Goal: Information Seeking & Learning: Learn about a topic

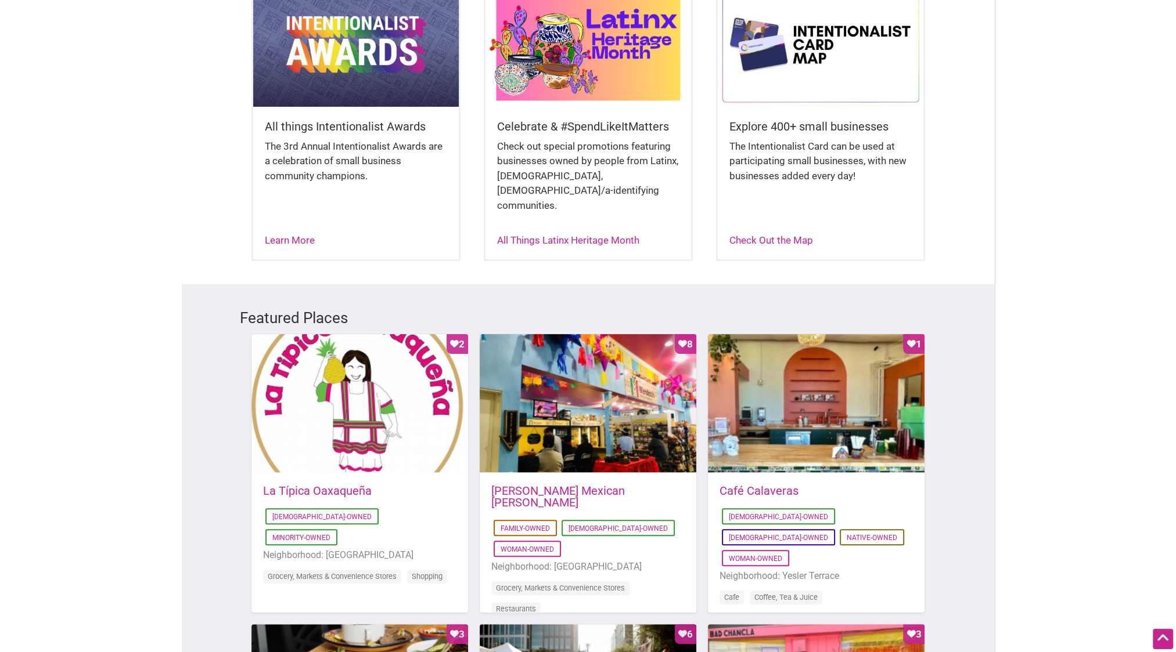
scroll to position [348, 0]
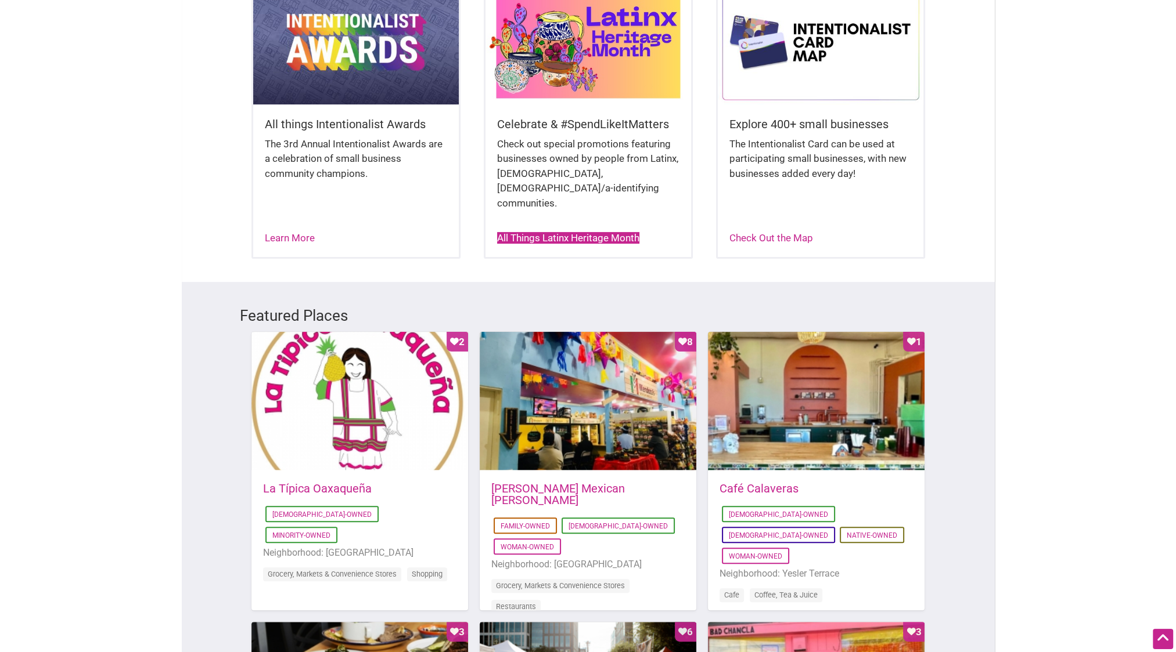
click at [597, 232] on link "All Things Latinx Heritage Month" at bounding box center [568, 238] width 142 height 12
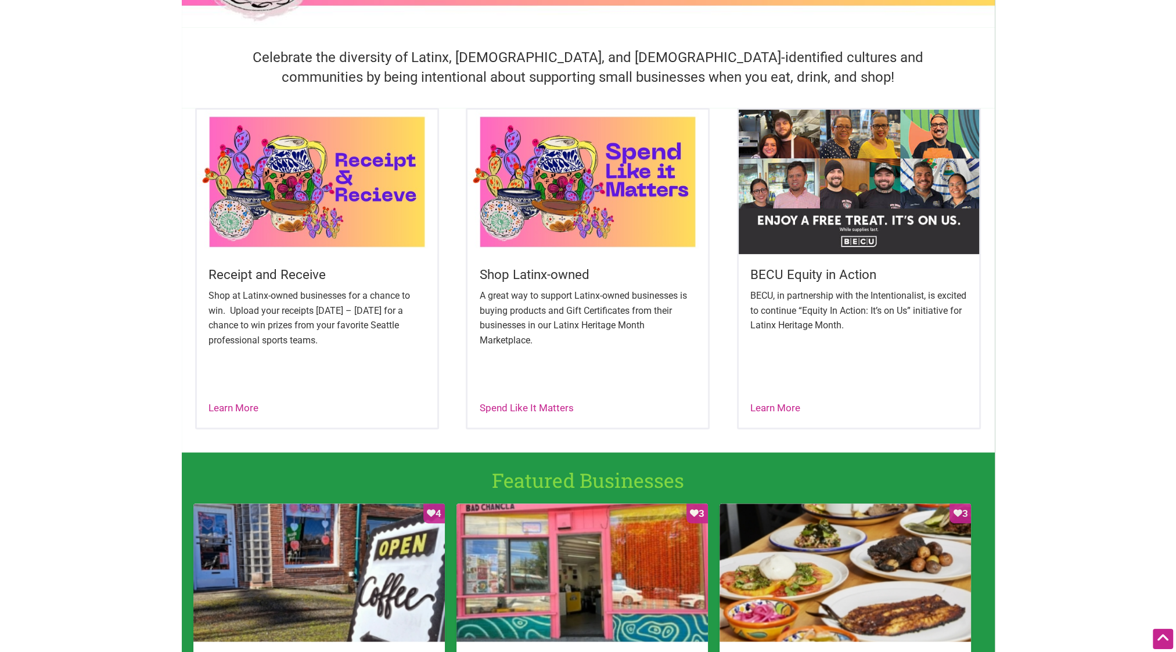
scroll to position [348, 0]
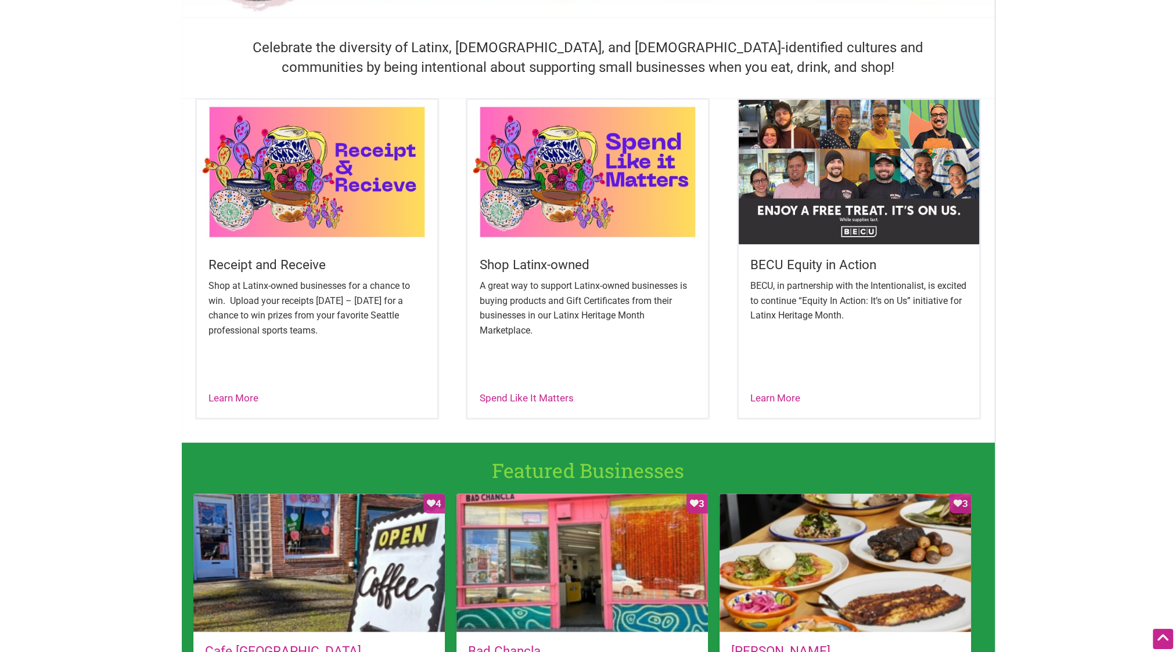
click at [920, 226] on img at bounding box center [858, 172] width 240 height 144
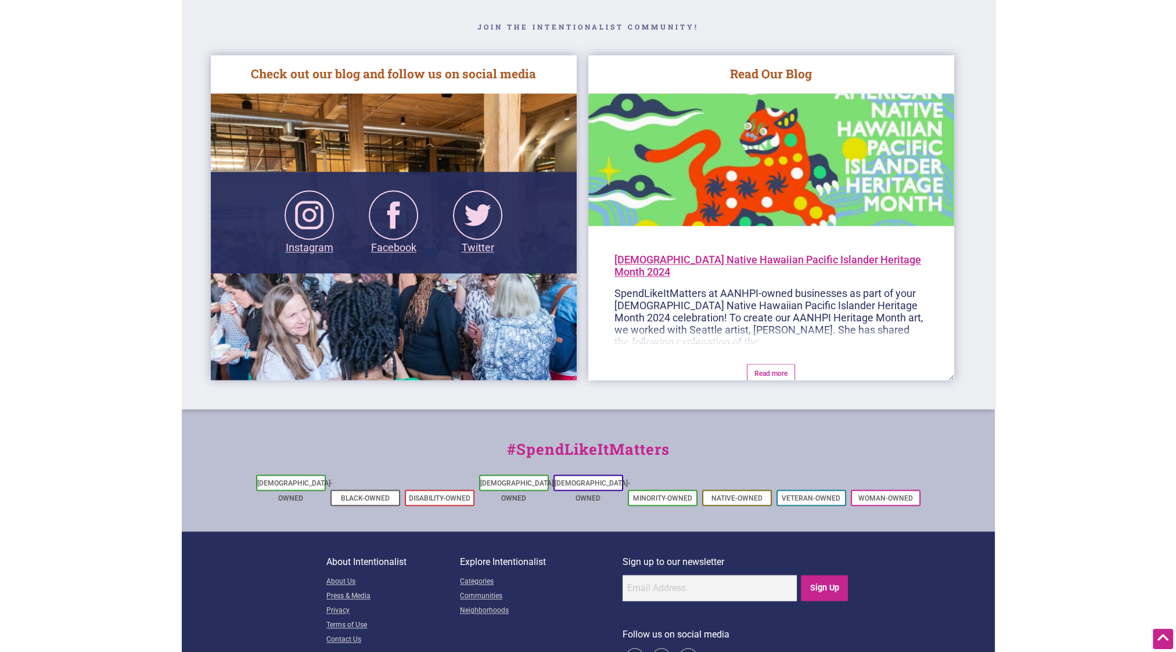
scroll to position [2017, 0]
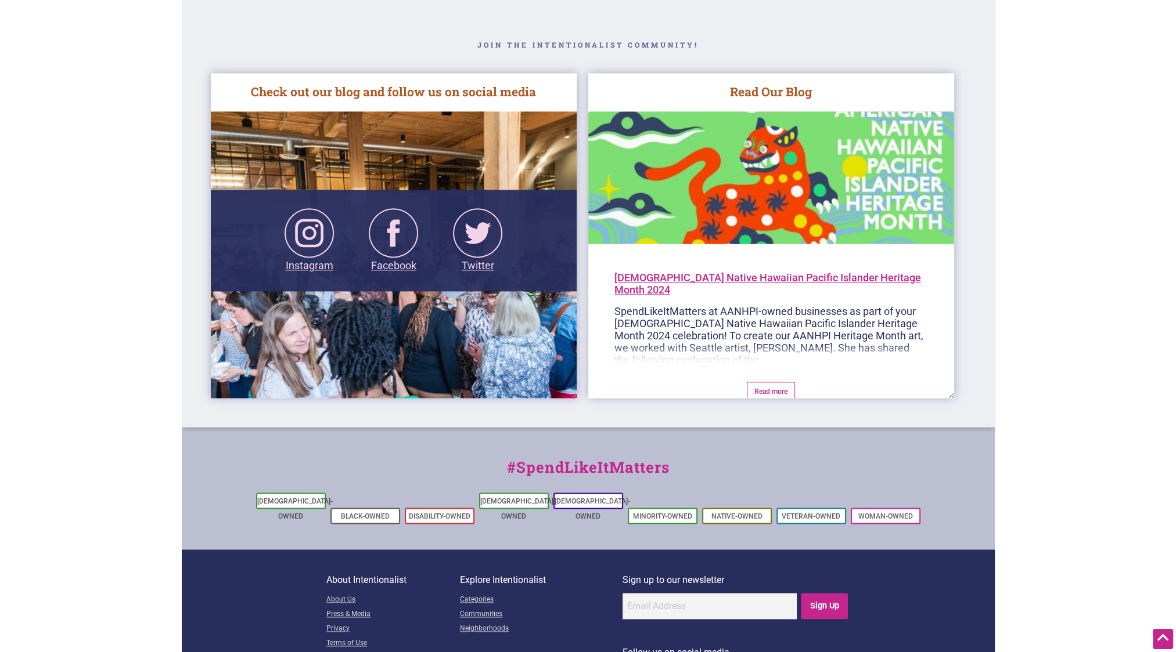
scroll to position [1959, 0]
